Goal: Check status: Check status

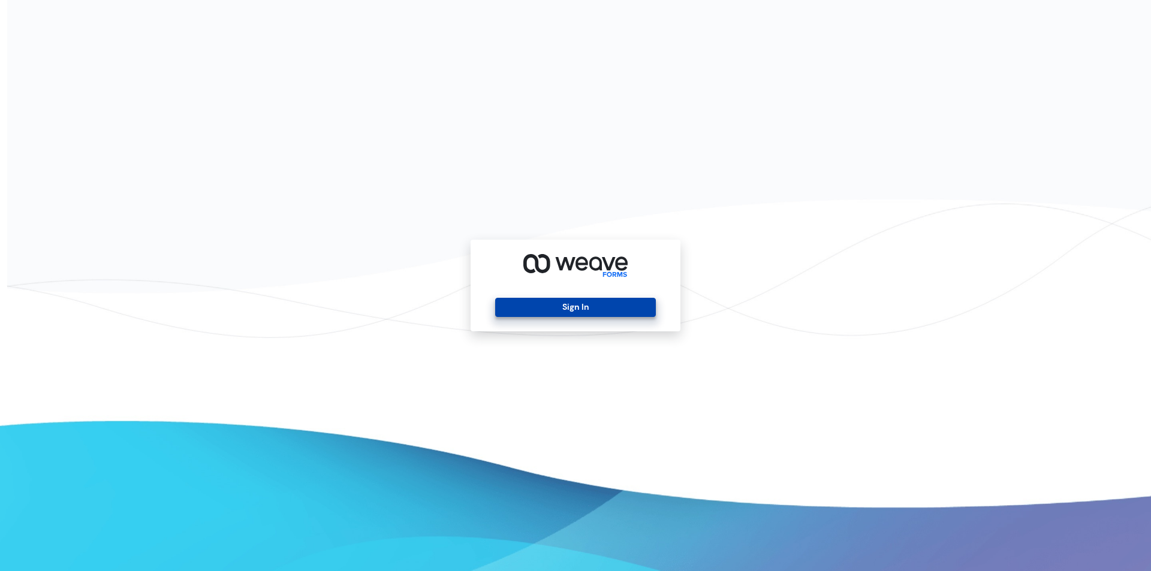
click at [588, 310] on button "Sign In" at bounding box center [575, 307] width 160 height 19
